Goal: Transaction & Acquisition: Purchase product/service

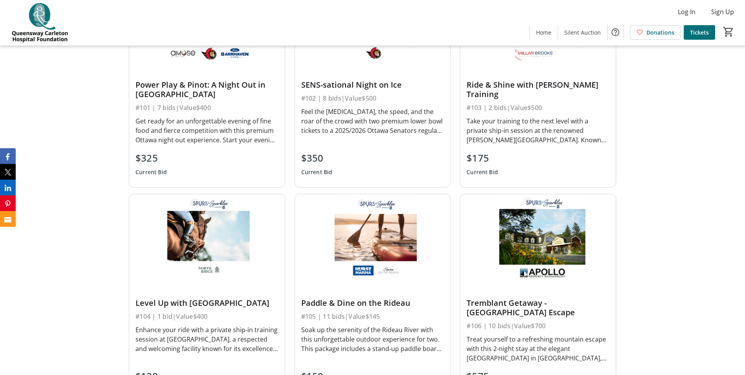
scroll to position [471, 0]
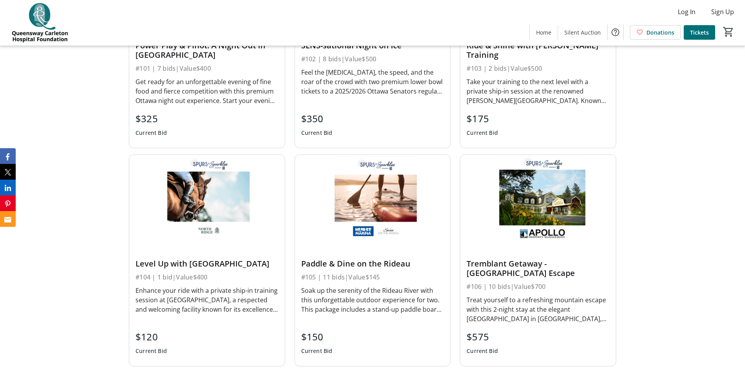
click at [477, 338] on div "$575" at bounding box center [482, 337] width 31 height 14
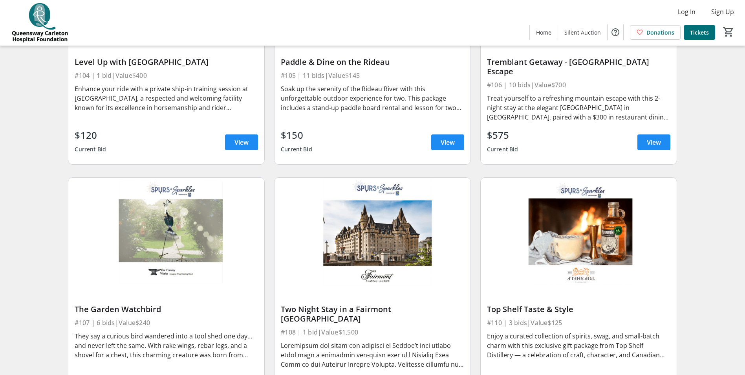
scroll to position [471, 0]
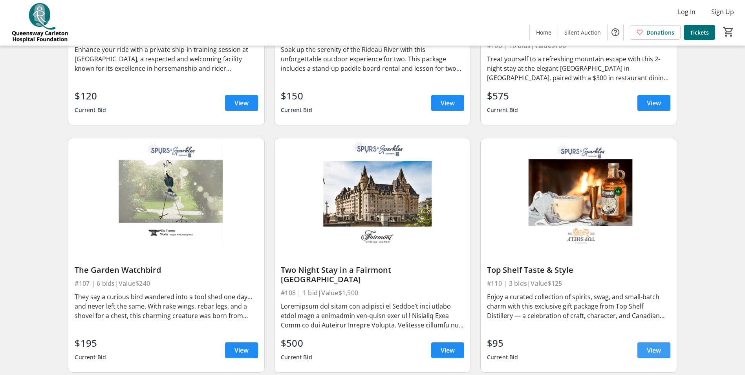
click at [657, 345] on span "View" at bounding box center [654, 349] width 14 height 9
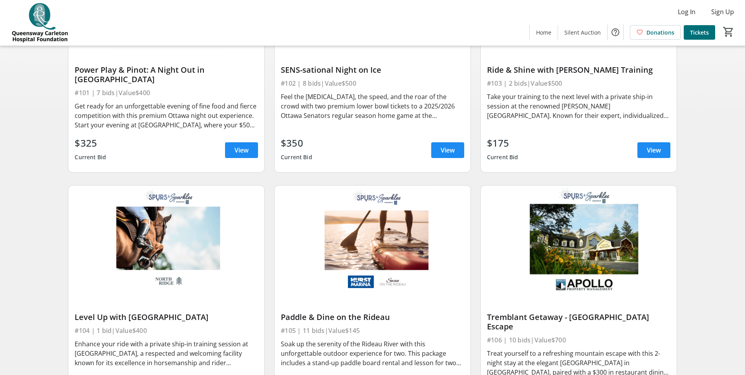
scroll to position [275, 0]
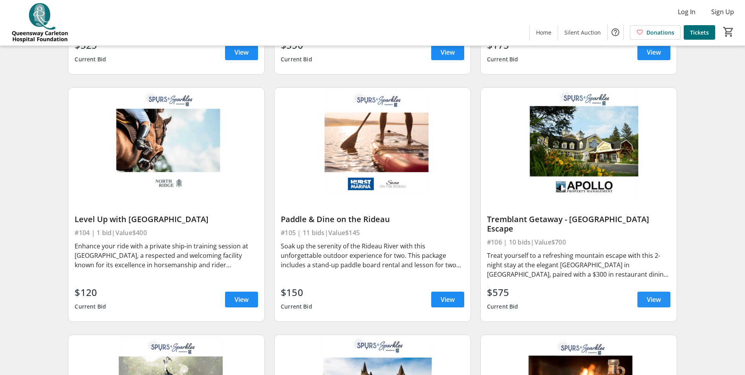
click at [654, 295] on span "View" at bounding box center [654, 299] width 14 height 9
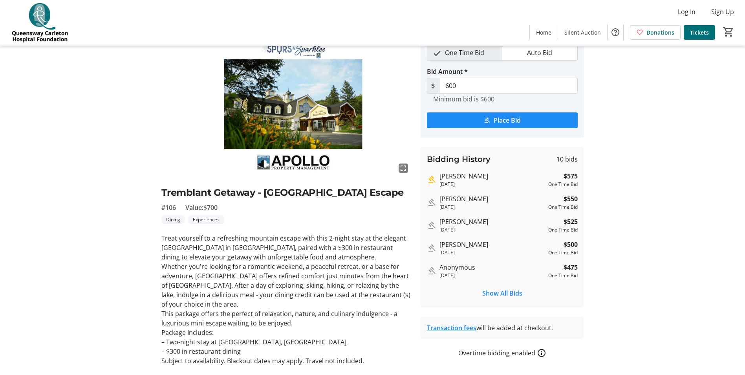
scroll to position [39, 0]
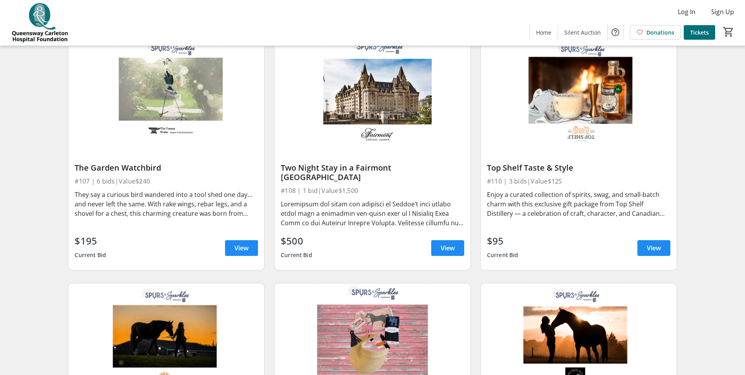
scroll to position [550, 0]
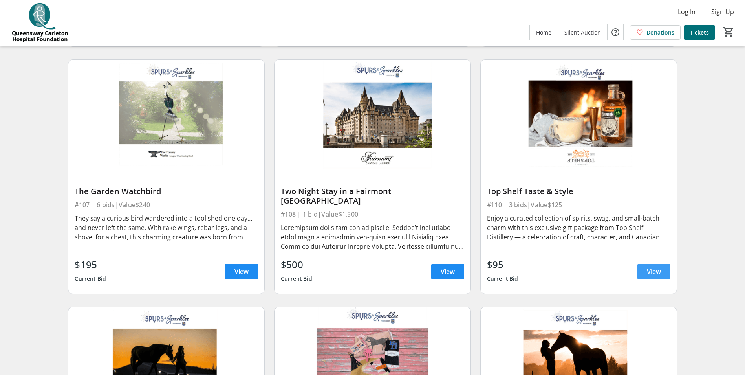
click at [647, 267] on span "View" at bounding box center [654, 271] width 14 height 9
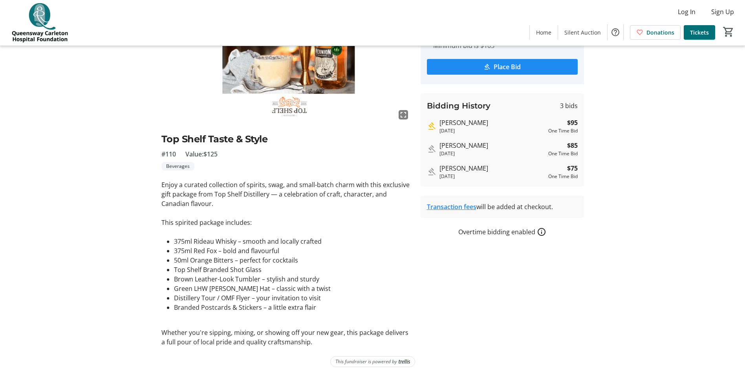
scroll to position [94, 0]
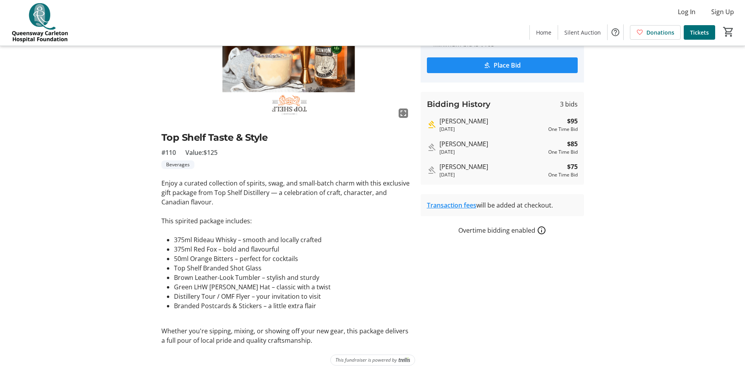
scroll to position [550, 0]
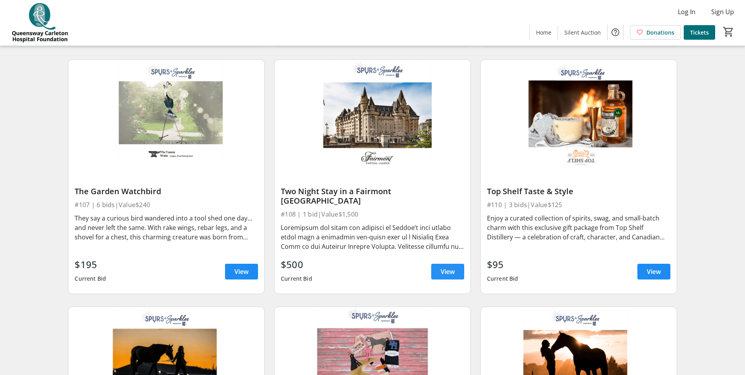
click at [444, 267] on span "View" at bounding box center [448, 271] width 14 height 9
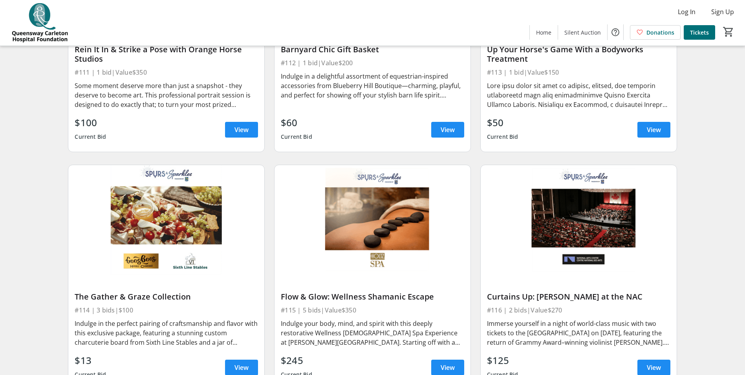
scroll to position [943, 0]
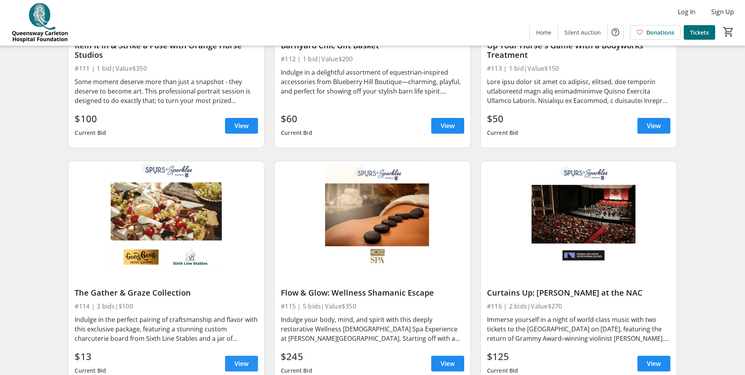
click at [254, 354] on span at bounding box center [241, 363] width 33 height 19
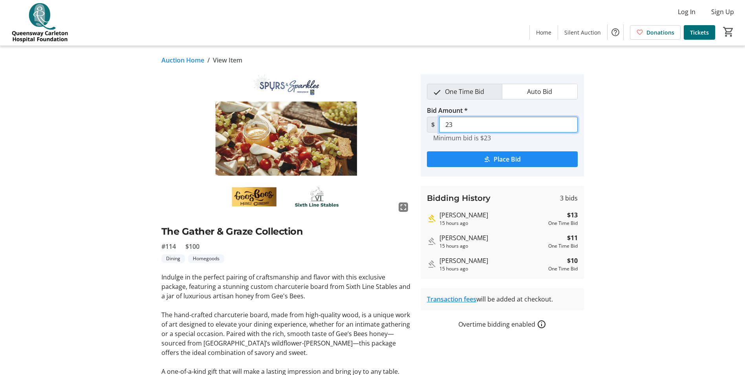
click at [456, 125] on input "23" at bounding box center [508, 125] width 139 height 16
click at [448, 121] on input "23" at bounding box center [508, 125] width 139 height 16
click at [451, 123] on input "23" at bounding box center [508, 125] width 139 height 16
click at [453, 125] on input "23" at bounding box center [508, 125] width 139 height 16
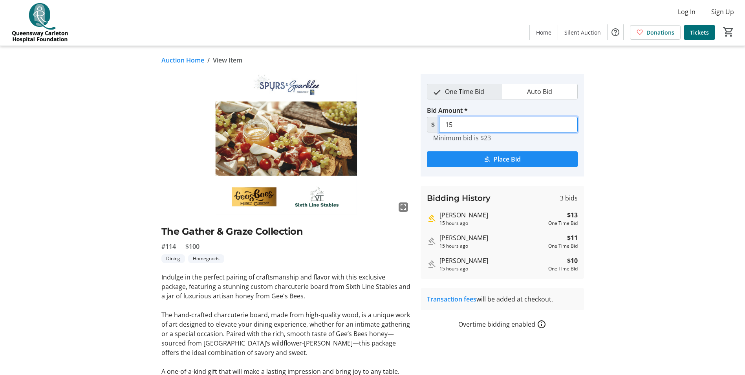
type input "15"
click at [405, 138] on img at bounding box center [286, 144] width 250 height 141
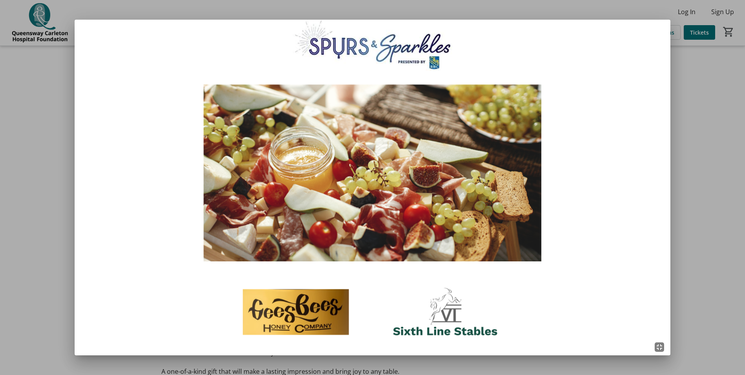
click at [700, 296] on div at bounding box center [372, 187] width 745 height 375
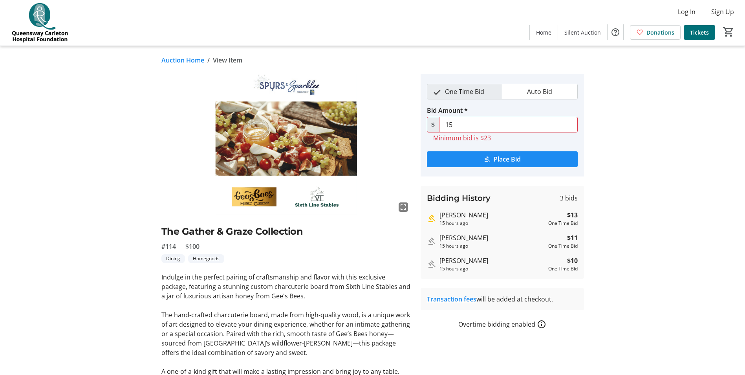
scroll to position [31, 0]
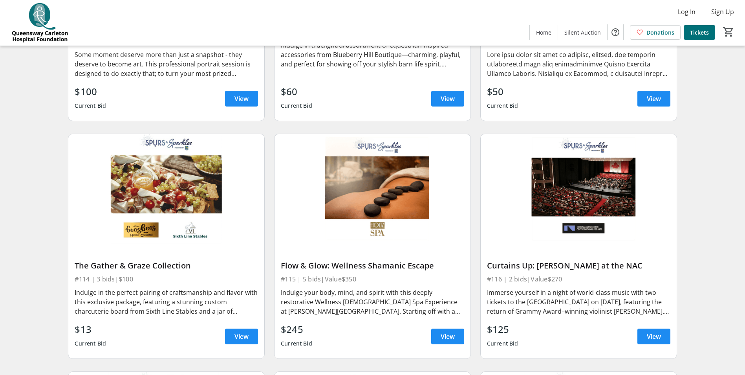
scroll to position [982, 0]
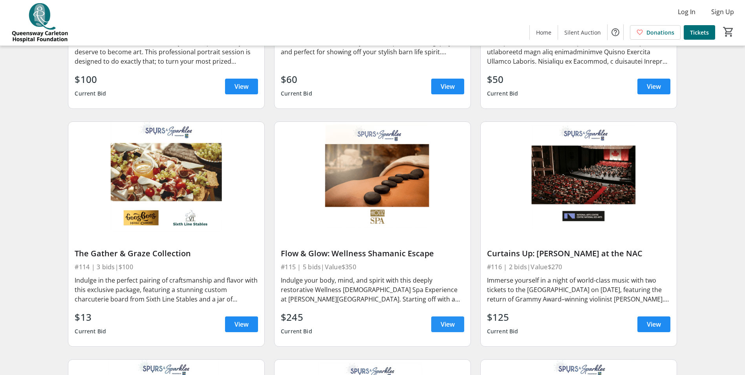
click at [446, 319] on span "View" at bounding box center [448, 323] width 14 height 9
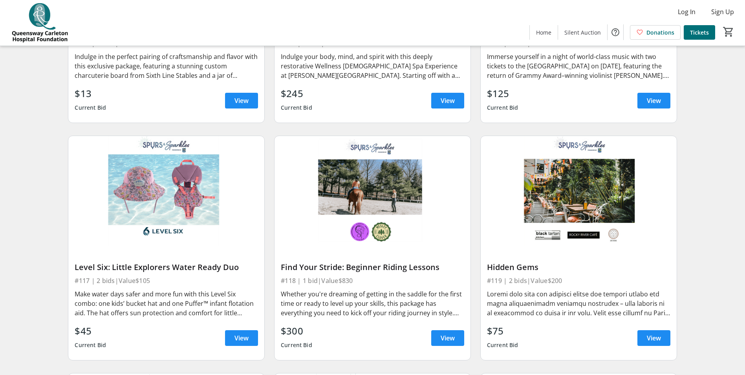
scroll to position [1218, 0]
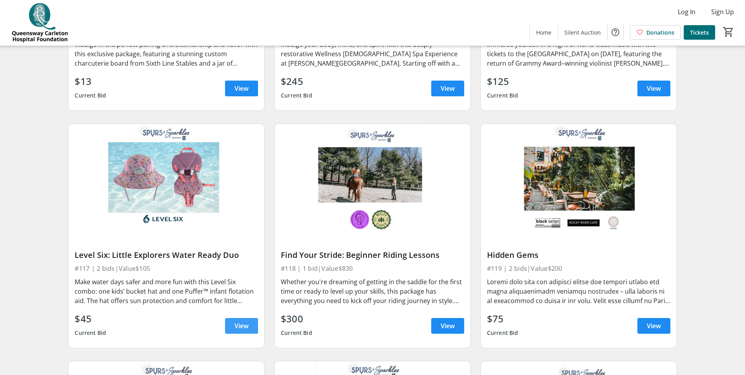
click at [232, 316] on span at bounding box center [241, 325] width 33 height 19
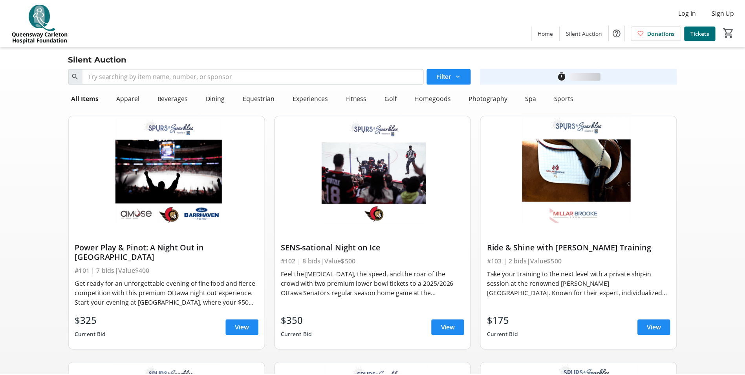
scroll to position [1218, 0]
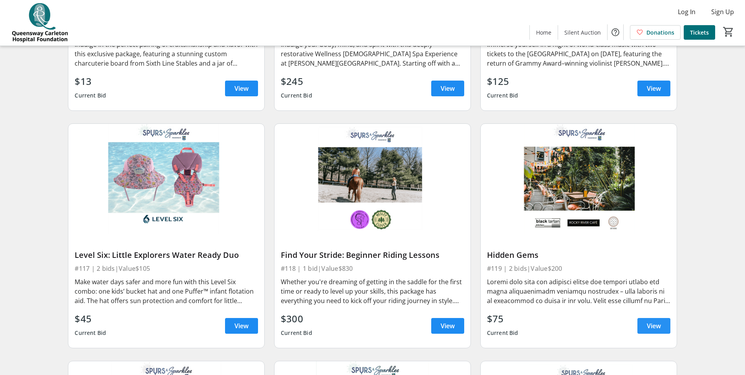
click at [649, 321] on span "View" at bounding box center [654, 325] width 14 height 9
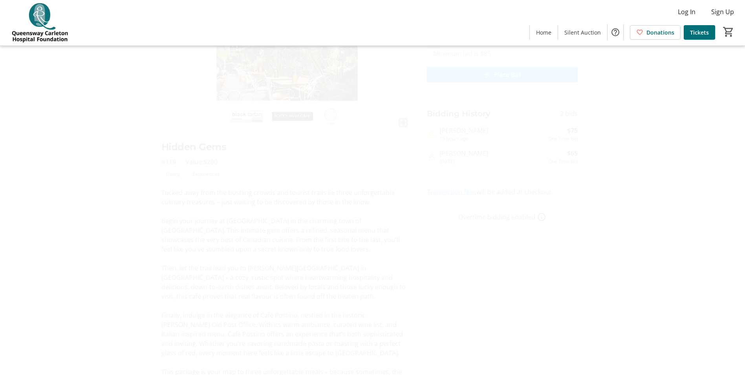
scroll to position [125, 0]
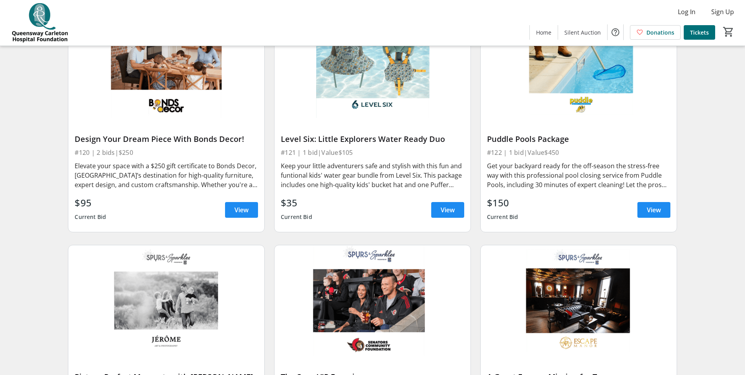
scroll to position [1532, 0]
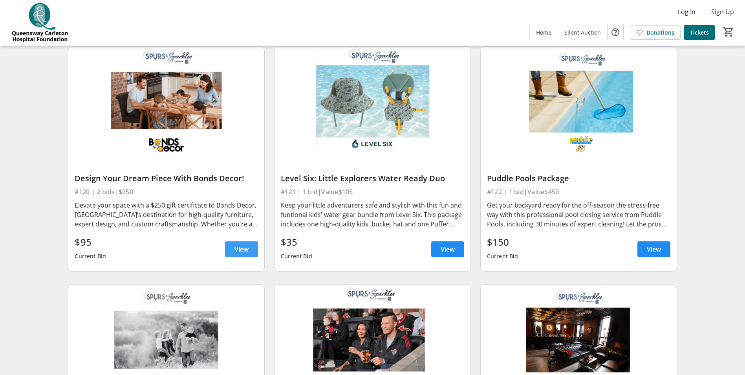
click at [239, 244] on span "View" at bounding box center [242, 248] width 14 height 9
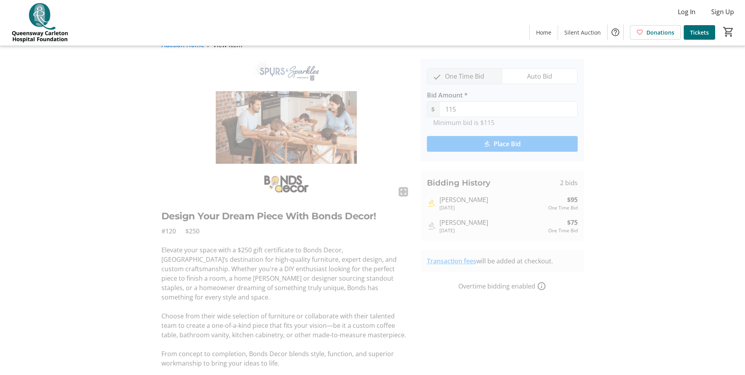
scroll to position [29, 0]
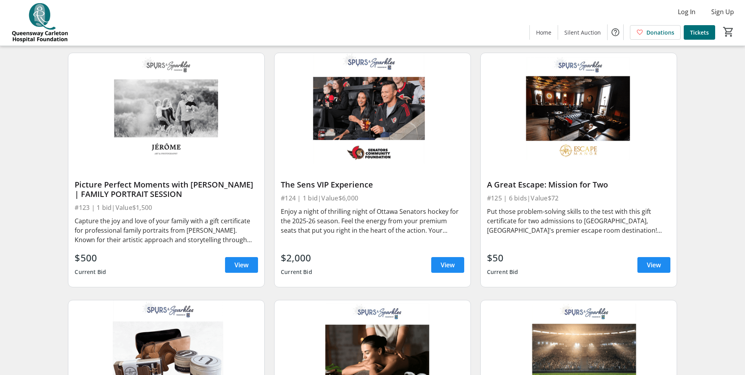
scroll to position [1768, 0]
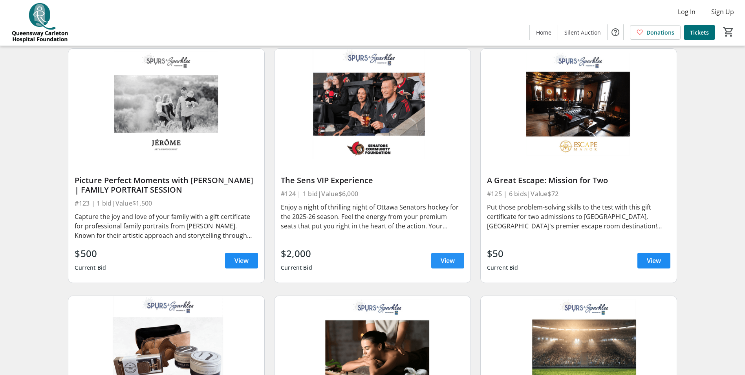
click at [440, 251] on span at bounding box center [447, 260] width 33 height 19
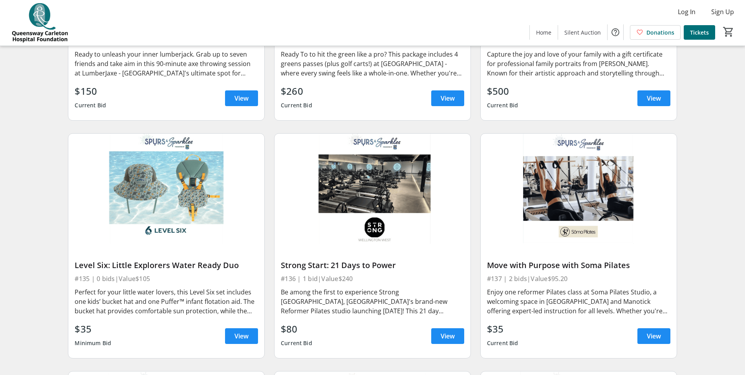
scroll to position [2711, 0]
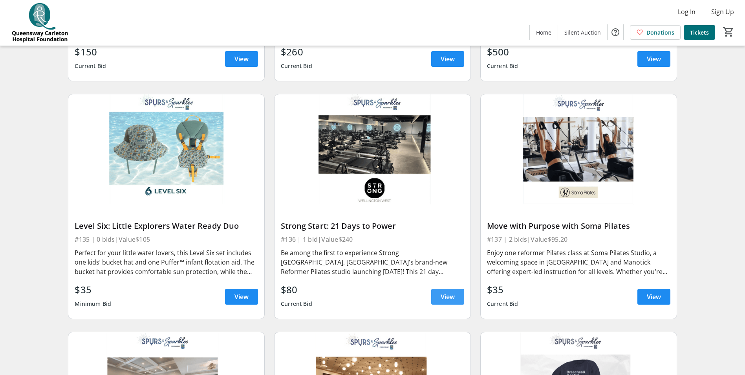
click at [446, 292] on span "View" at bounding box center [448, 296] width 14 height 9
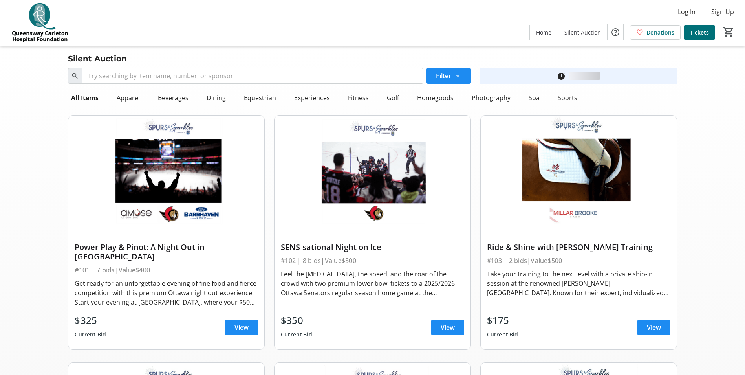
scroll to position [2711, 0]
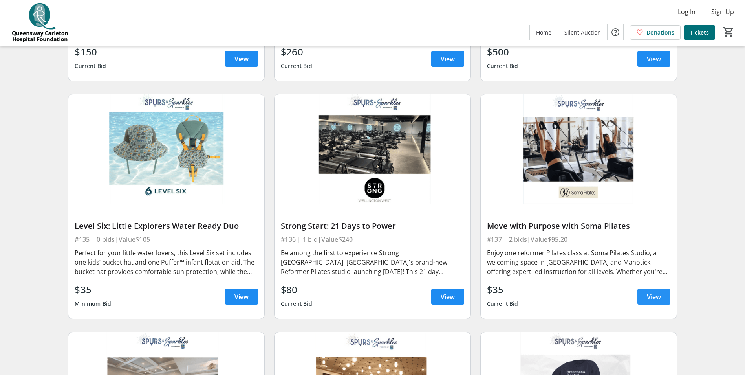
click at [657, 292] on span "View" at bounding box center [654, 296] width 14 height 9
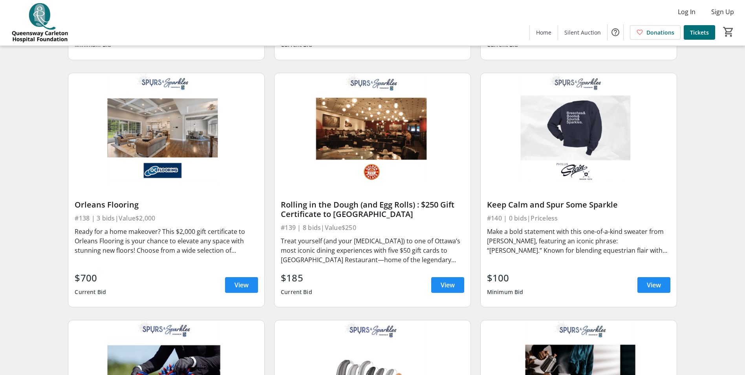
scroll to position [2969, 0]
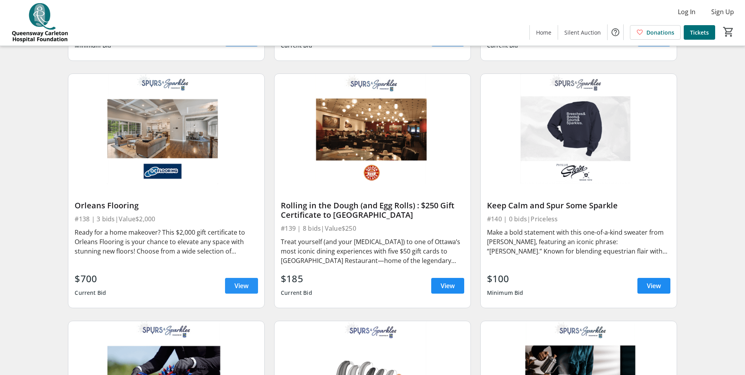
click at [241, 281] on span "View" at bounding box center [242, 285] width 14 height 9
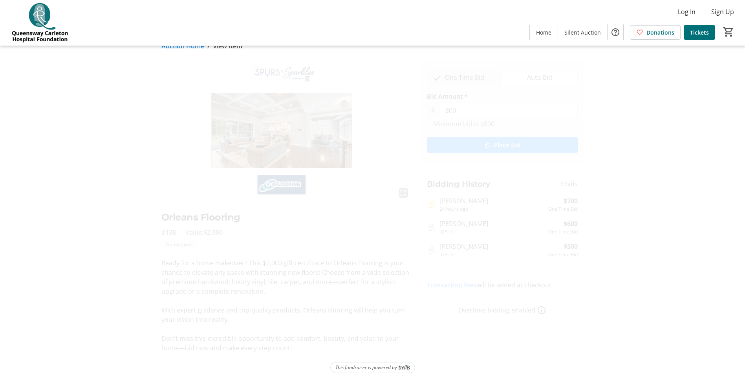
scroll to position [22, 0]
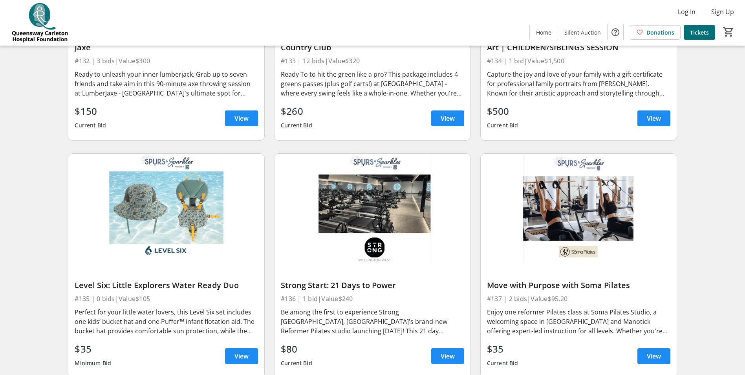
scroll to position [2655, 0]
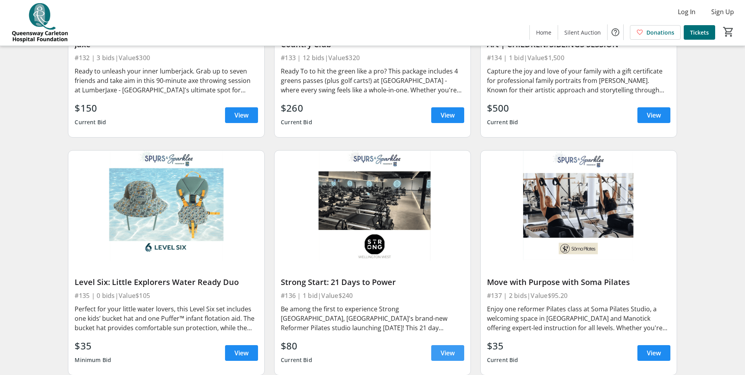
click at [455, 348] on span "View" at bounding box center [448, 352] width 14 height 9
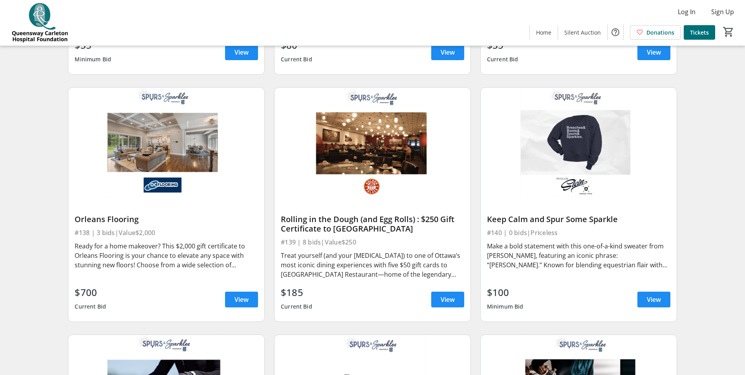
scroll to position [2969, 0]
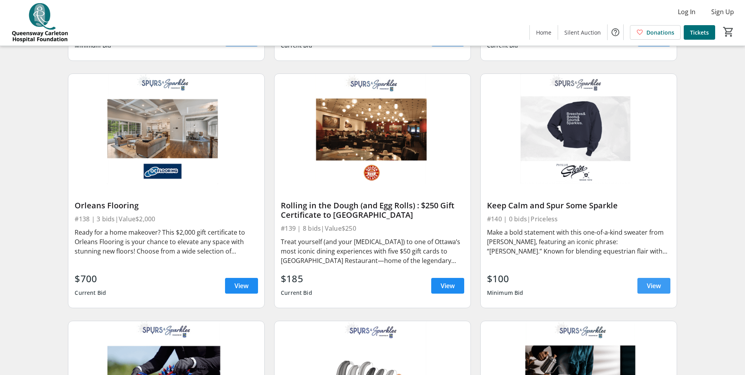
click at [647, 281] on span "View" at bounding box center [654, 285] width 14 height 9
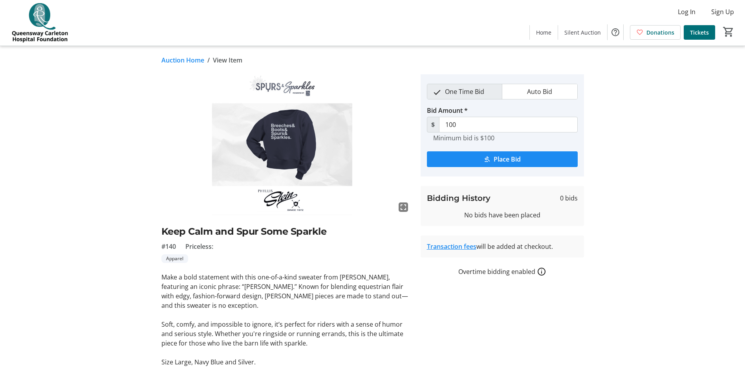
scroll to position [22, 0]
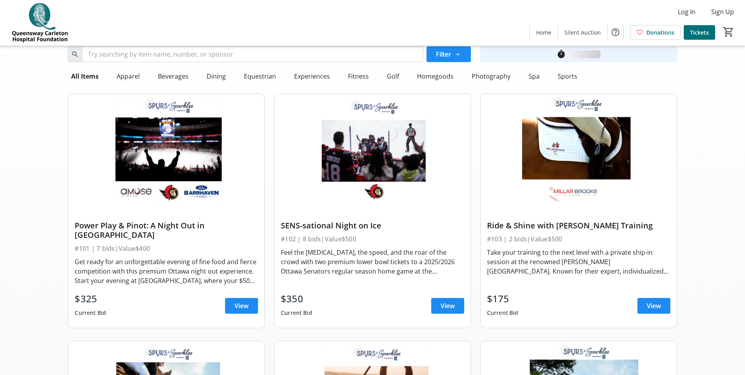
scroll to position [2969, 0]
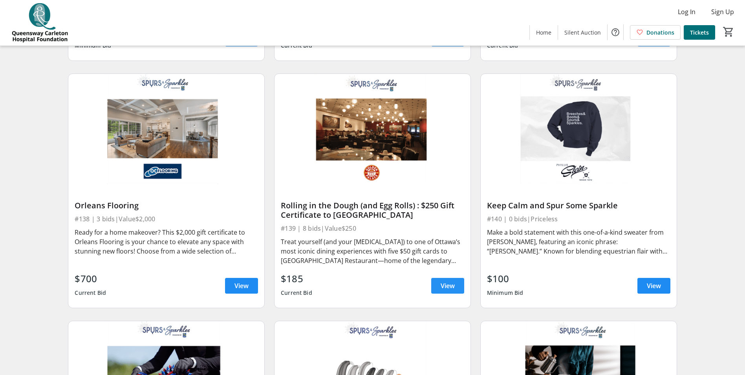
click at [446, 281] on span "View" at bounding box center [448, 285] width 14 height 9
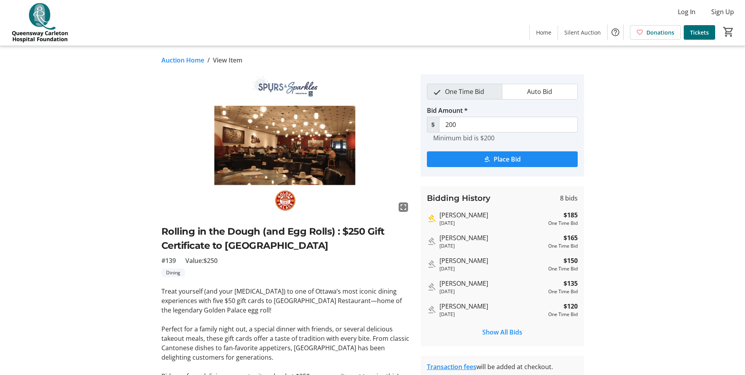
click at [171, 58] on link "Auction Home" at bounding box center [182, 59] width 43 height 9
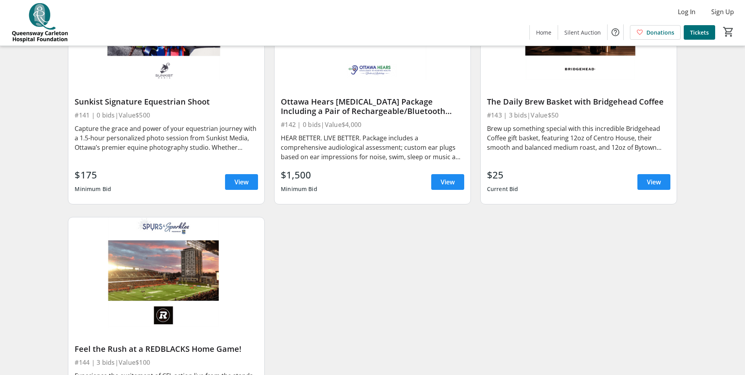
scroll to position [3323, 0]
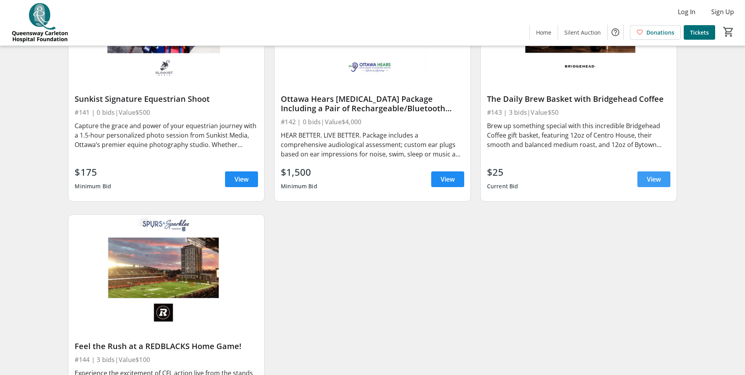
click at [651, 174] on span "View" at bounding box center [654, 178] width 14 height 9
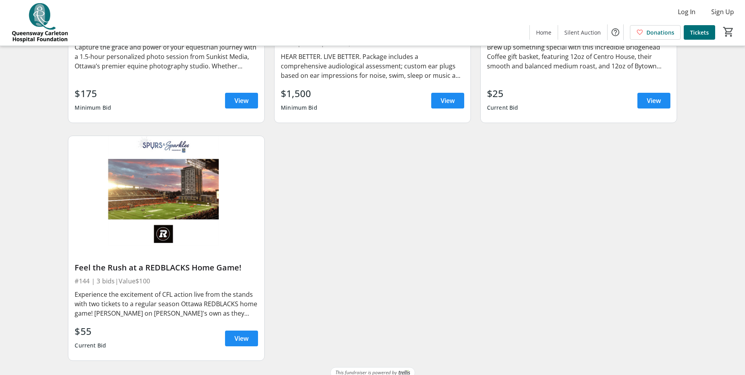
scroll to position [3205, 0]
